Goal: Transaction & Acquisition: Purchase product/service

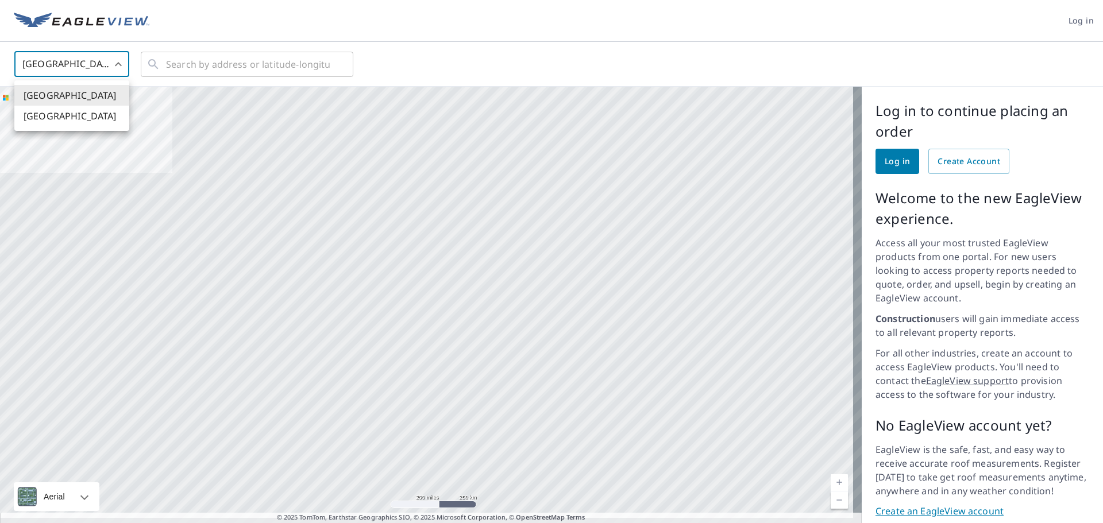
click at [88, 64] on body "Log in [GEOGRAPHIC_DATA] US ​ ​ Aerial Road A standard road map Aerial A detail…" at bounding box center [551, 261] width 1103 height 523
click at [71, 114] on li "[GEOGRAPHIC_DATA]" at bounding box center [71, 116] width 115 height 21
type input "CA"
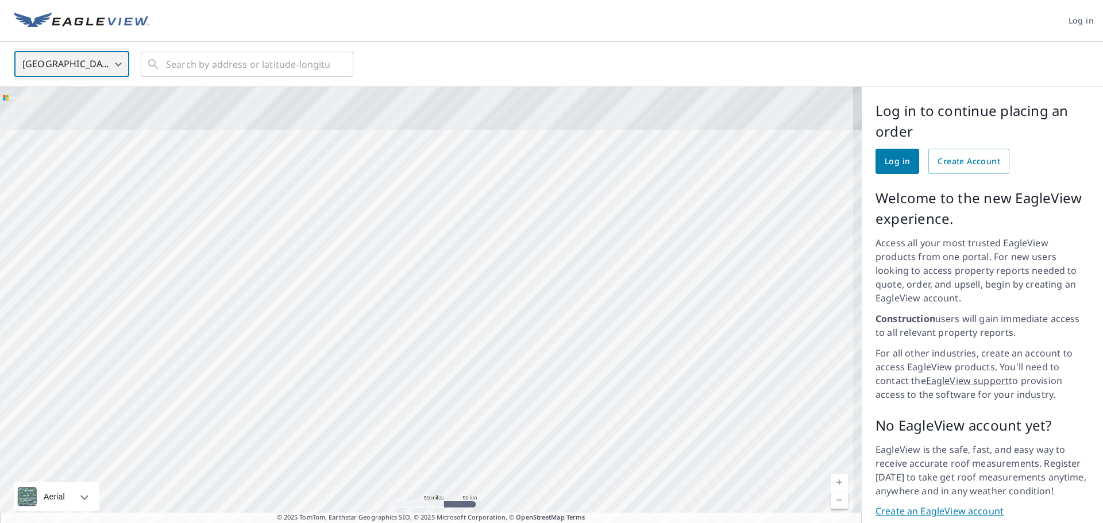
drag, startPoint x: 434, startPoint y: 388, endPoint x: 494, endPoint y: 515, distance: 141.0
click at [492, 506] on div "Aerial Road A standard road map Aerial A detailed look from above Labels Labels…" at bounding box center [430, 309] width 861 height 445
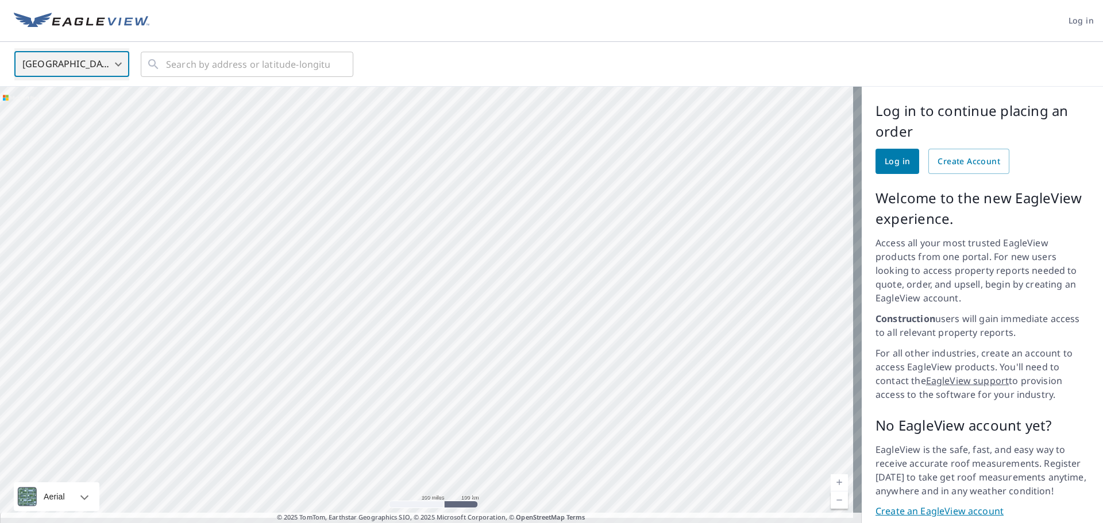
click at [505, 458] on div at bounding box center [430, 309] width 861 height 445
drag, startPoint x: 546, startPoint y: 248, endPoint x: 658, endPoint y: 296, distance: 122.2
click at [658, 296] on div at bounding box center [430, 309] width 861 height 445
drag, startPoint x: 322, startPoint y: 234, endPoint x: 448, endPoint y: 289, distance: 137.8
click at [448, 289] on div at bounding box center [430, 309] width 861 height 445
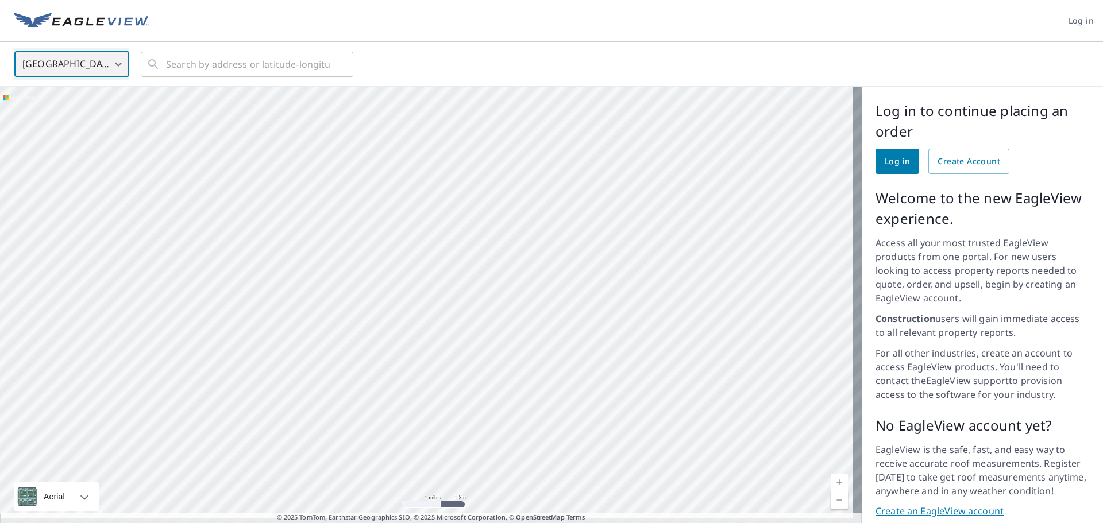
drag, startPoint x: 477, startPoint y: 301, endPoint x: 258, endPoint y: 393, distance: 237.8
click at [258, 393] on div at bounding box center [430, 309] width 861 height 445
drag, startPoint x: 622, startPoint y: 254, endPoint x: 284, endPoint y: 260, distance: 338.3
click at [284, 260] on div at bounding box center [430, 309] width 861 height 445
drag, startPoint x: 463, startPoint y: 324, endPoint x: 586, endPoint y: 348, distance: 125.1
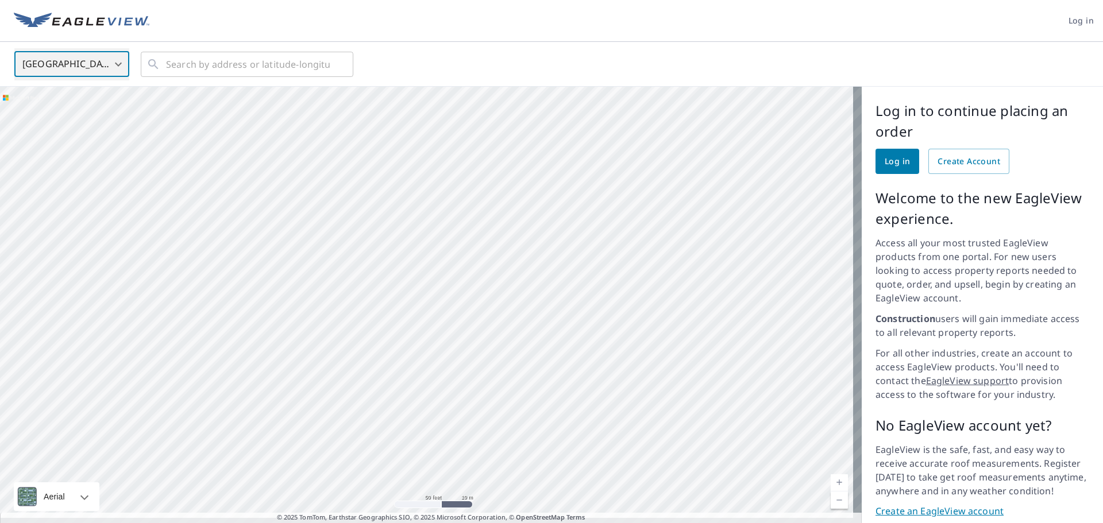
click at [586, 348] on div at bounding box center [430, 309] width 861 height 445
drag, startPoint x: 532, startPoint y: 352, endPoint x: 508, endPoint y: 337, distance: 28.4
click at [508, 337] on div at bounding box center [430, 309] width 861 height 445
drag, startPoint x: 597, startPoint y: 327, endPoint x: 625, endPoint y: 258, distance: 74.4
click at [631, 254] on div at bounding box center [430, 309] width 861 height 445
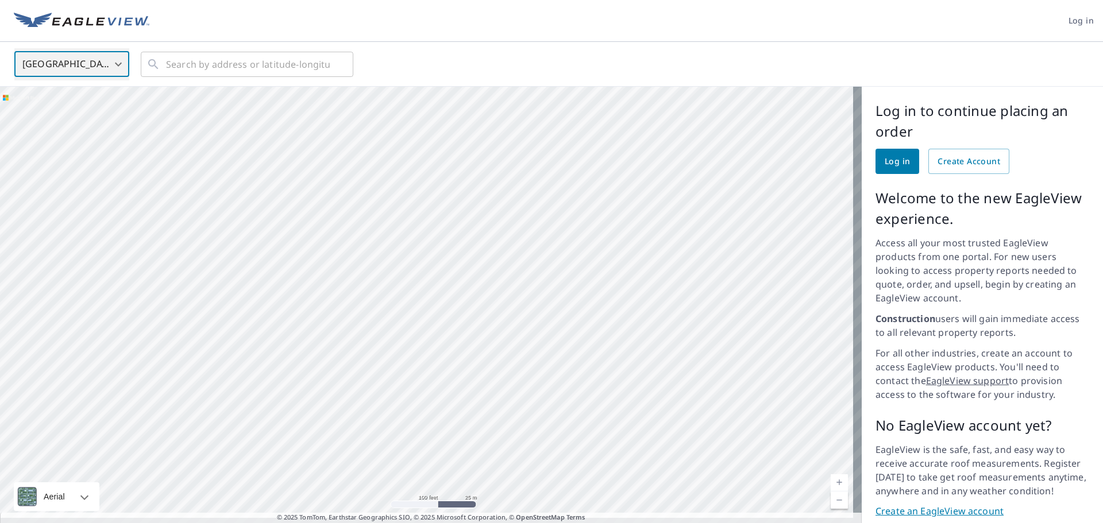
drag, startPoint x: 507, startPoint y: 331, endPoint x: 563, endPoint y: 169, distance: 171.8
click at [564, 156] on div at bounding box center [430, 309] width 861 height 445
drag, startPoint x: 591, startPoint y: 421, endPoint x: 544, endPoint y: 393, distance: 54.1
click at [544, 393] on div at bounding box center [430, 309] width 861 height 445
drag, startPoint x: 613, startPoint y: 243, endPoint x: 546, endPoint y: 424, distance: 192.2
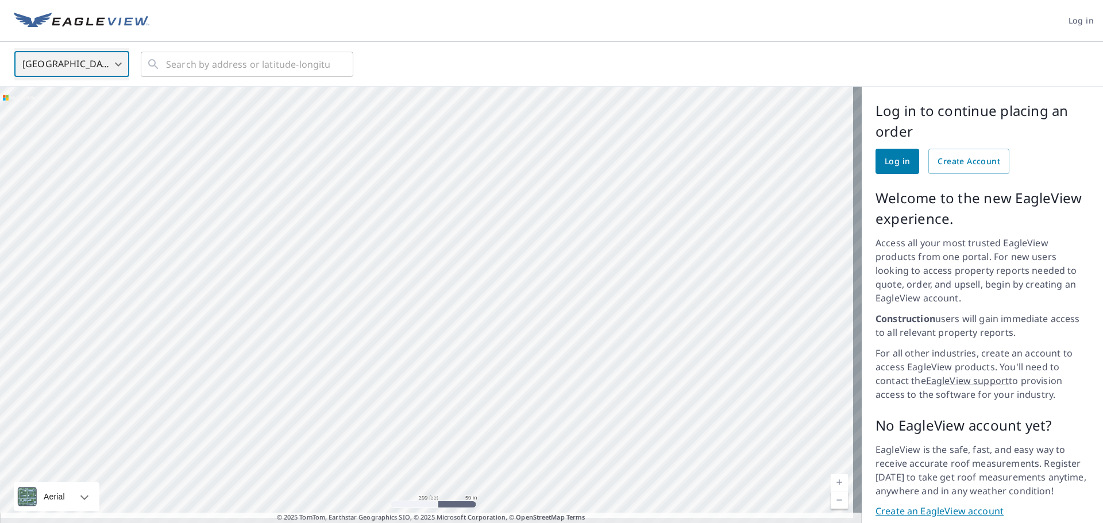
click at [546, 424] on div at bounding box center [430, 309] width 861 height 445
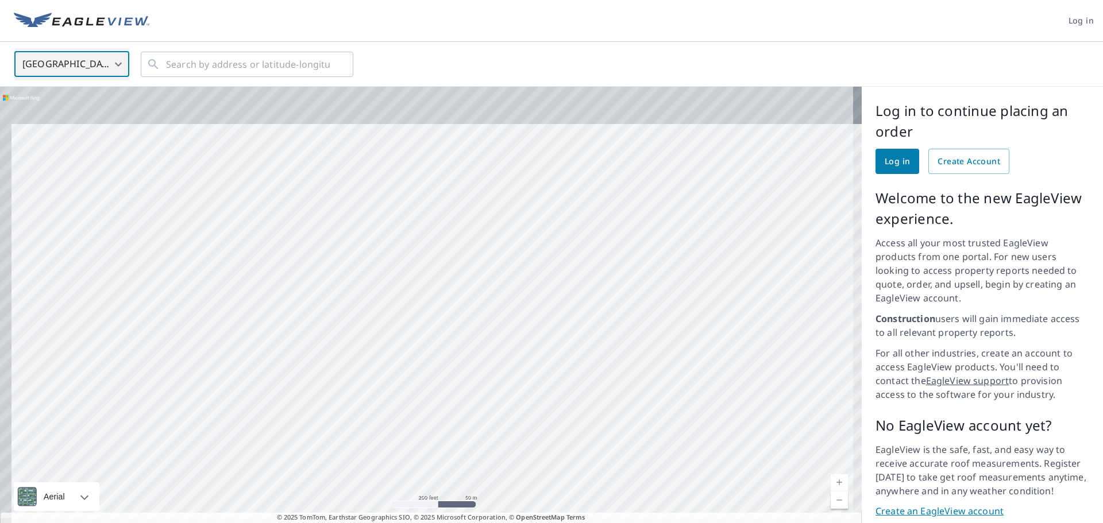
drag, startPoint x: 566, startPoint y: 378, endPoint x: 600, endPoint y: 455, distance: 84.1
click at [600, 456] on div at bounding box center [430, 309] width 861 height 445
